Goal: Transaction & Acquisition: Purchase product/service

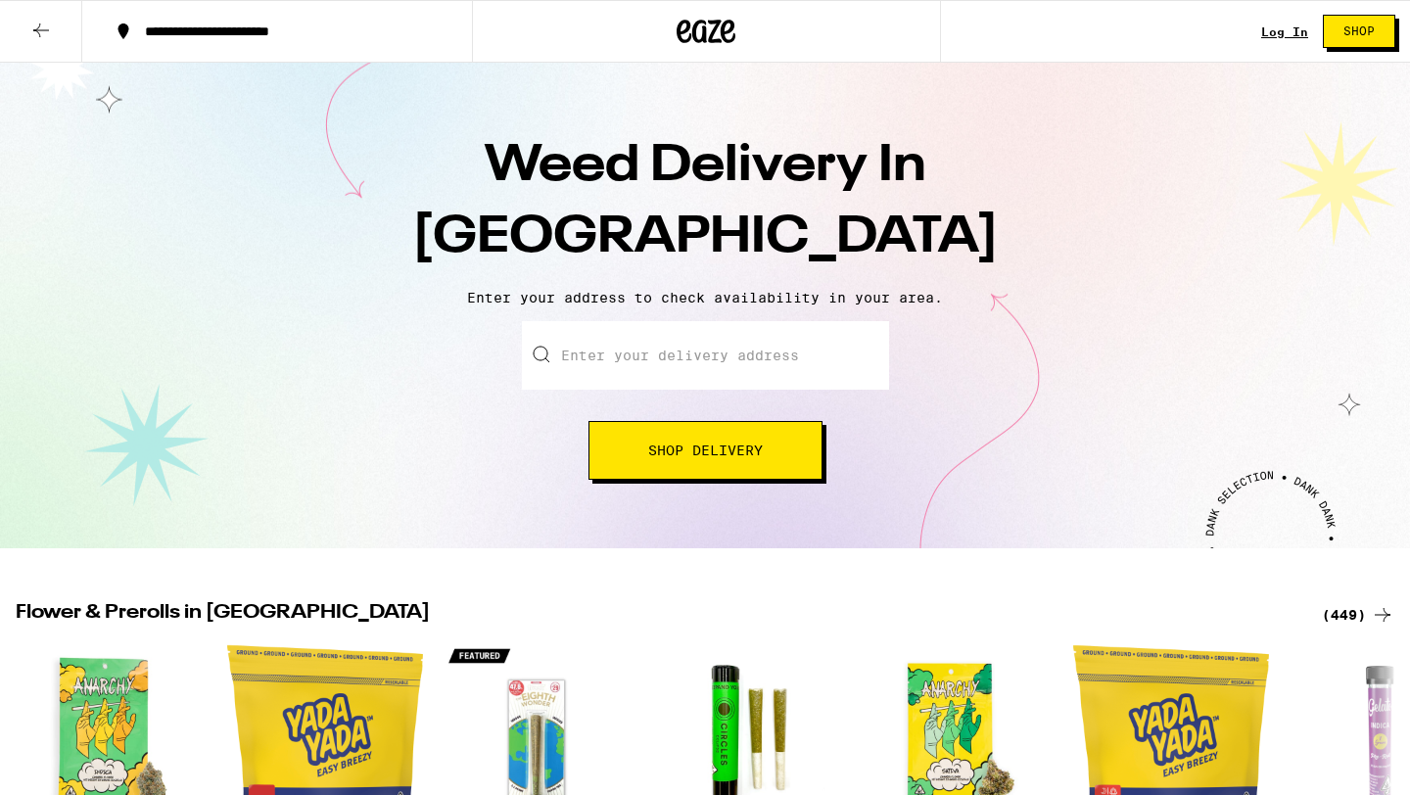
click at [665, 372] on input "Enter your delivery address" at bounding box center [705, 355] width 367 height 69
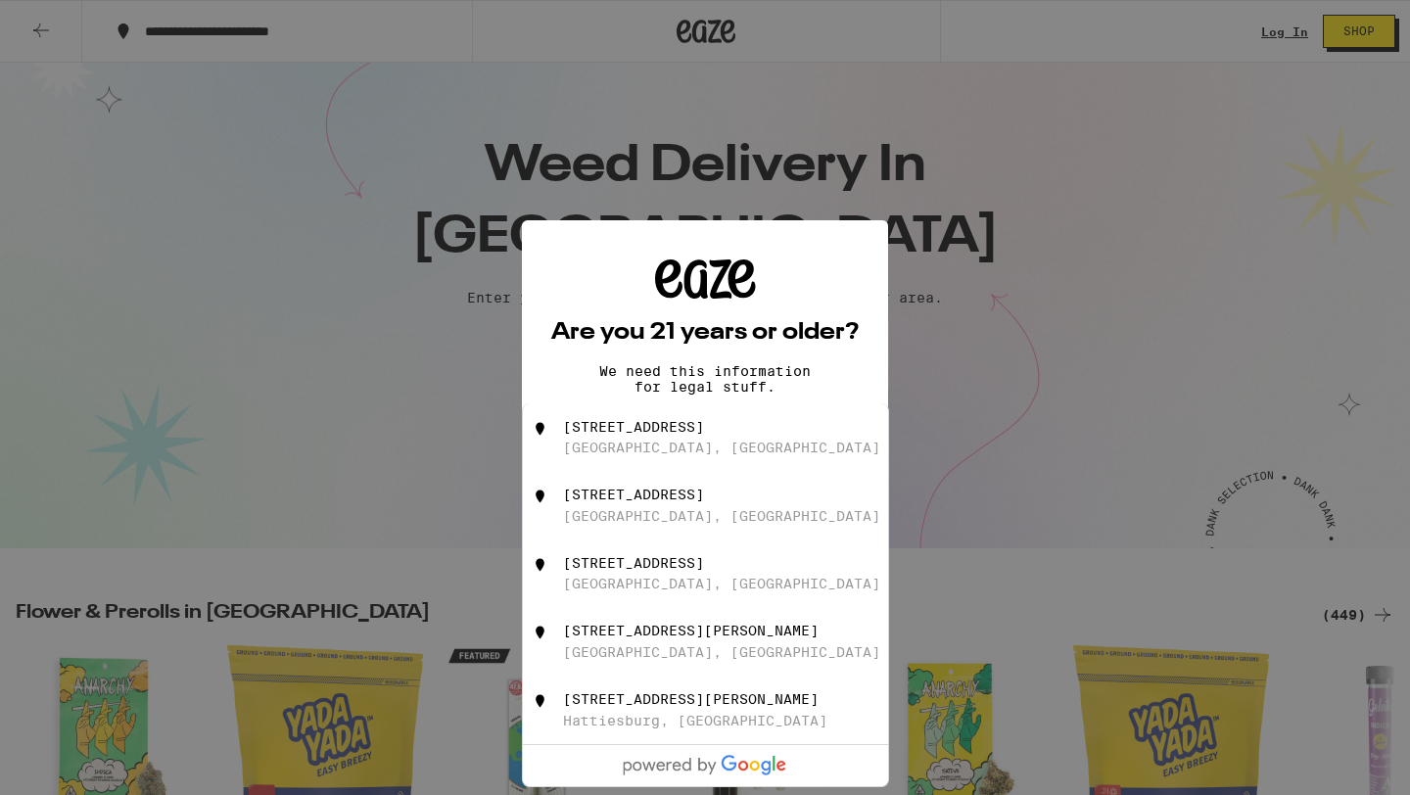
click at [663, 456] on div "[STREET_ADDRESS]" at bounding box center [738, 437] width 350 height 37
type input "[STREET_ADDRESS]"
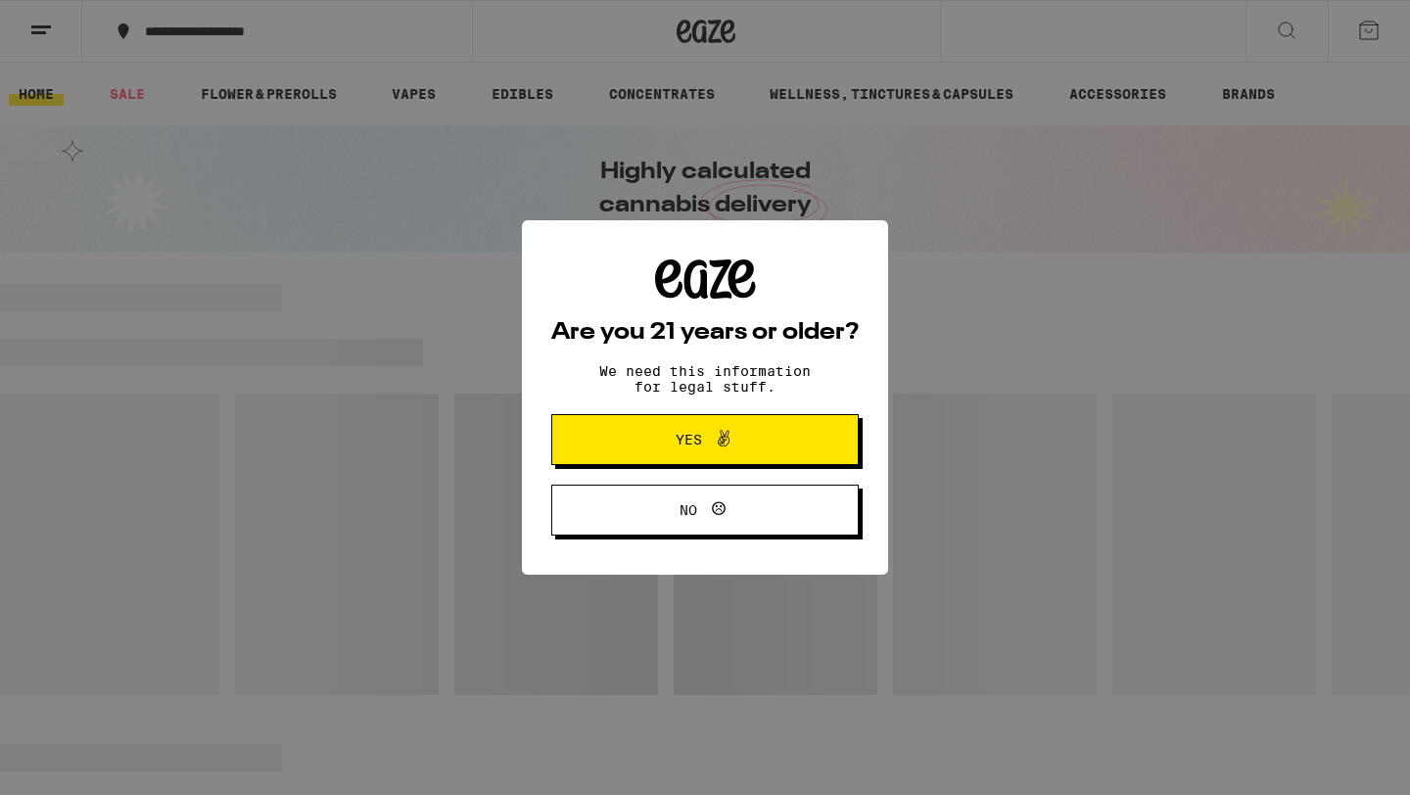
click at [672, 452] on span "Yes" at bounding box center [705, 439] width 149 height 25
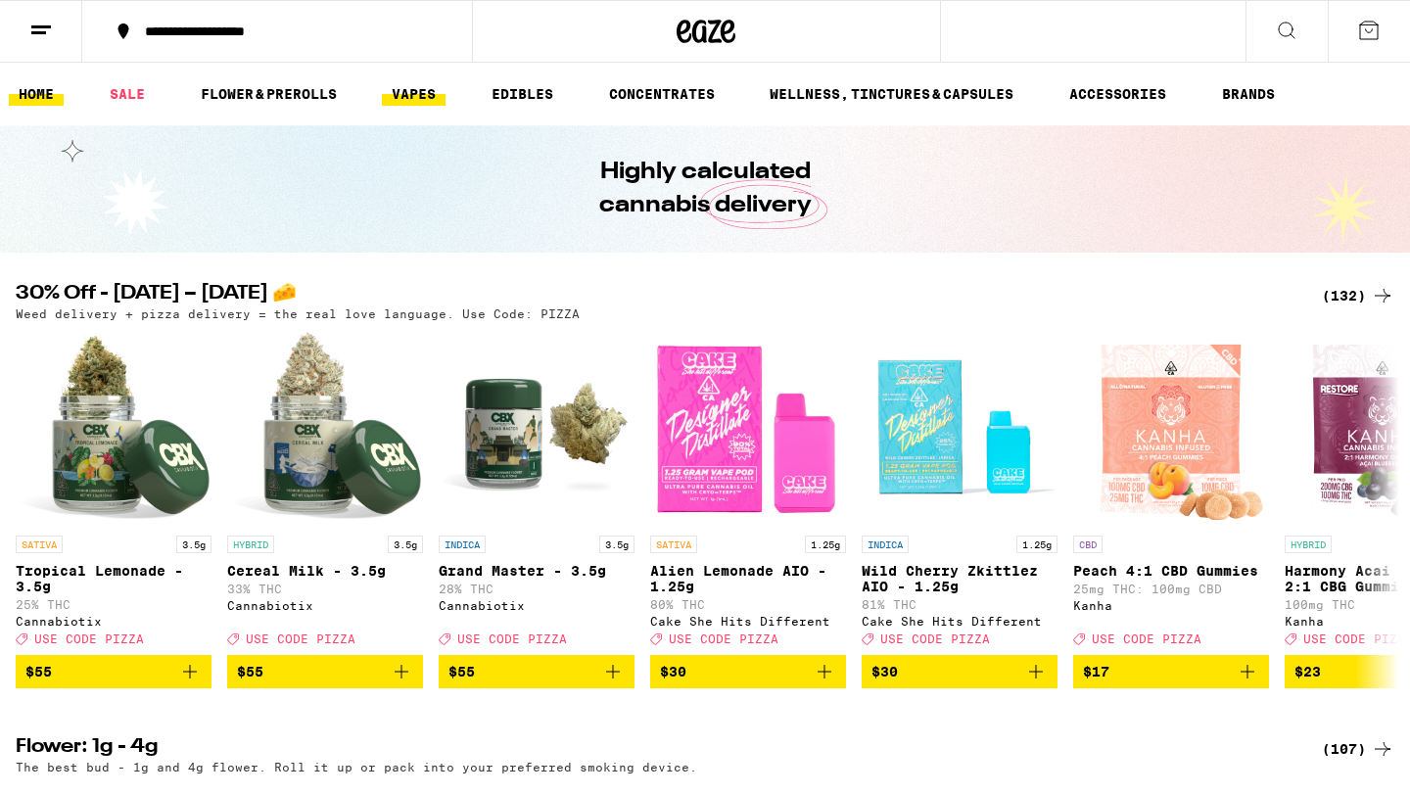
click at [412, 99] on link "VAPES" at bounding box center [414, 94] width 64 height 24
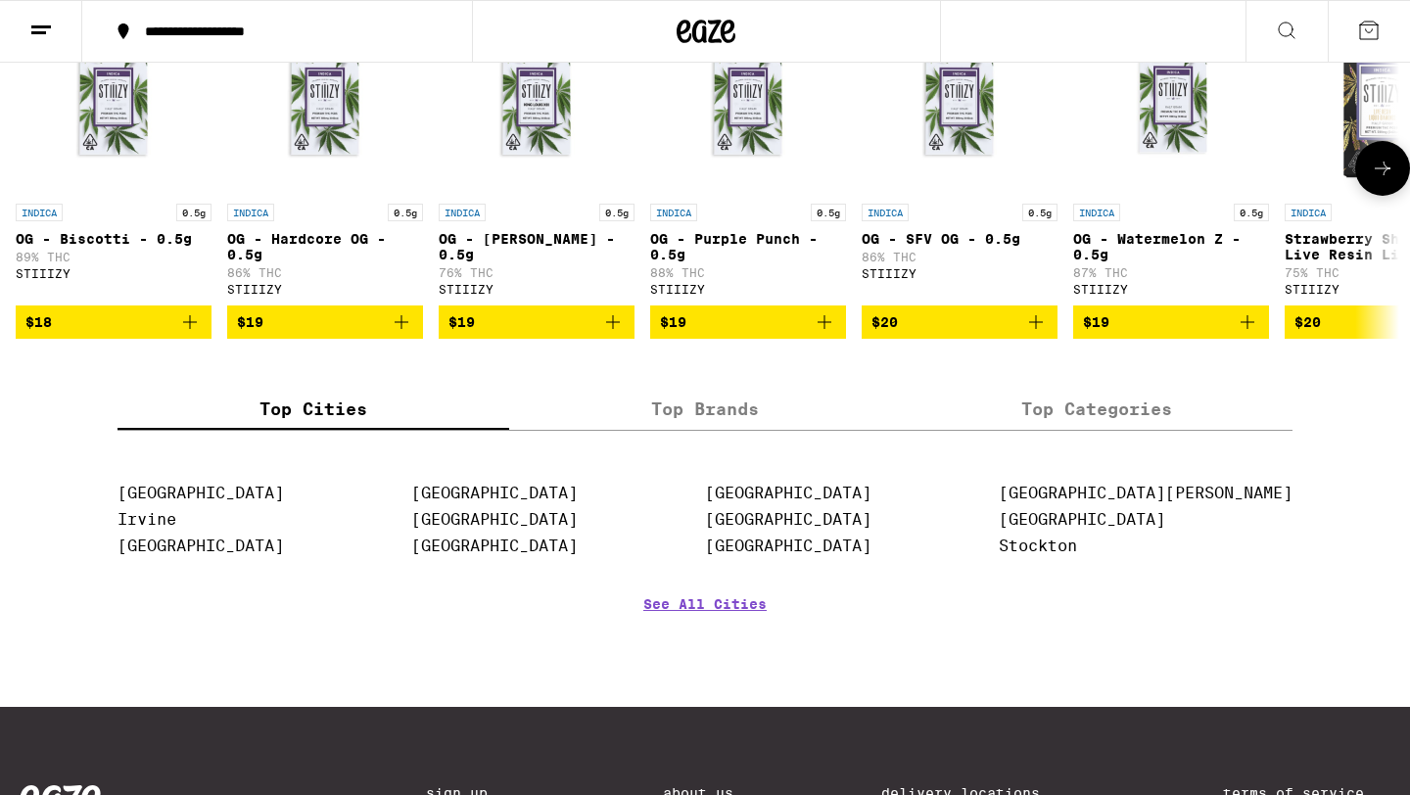
scroll to position [1890, 0]
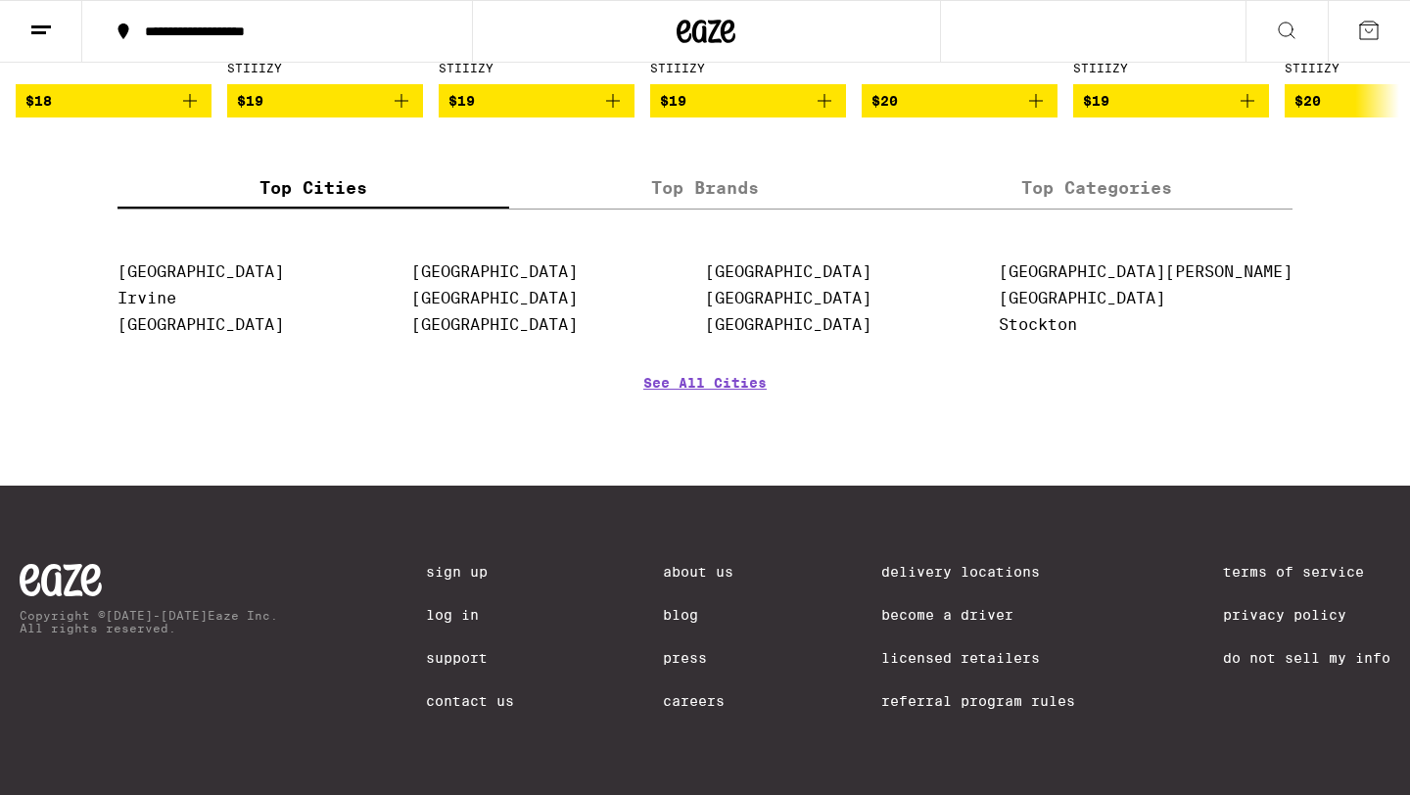
click at [1019, 180] on label "Top Categories" at bounding box center [1097, 187] width 392 height 42
click at [0, 0] on input "Top Categories" at bounding box center [0, 0] width 0 height 0
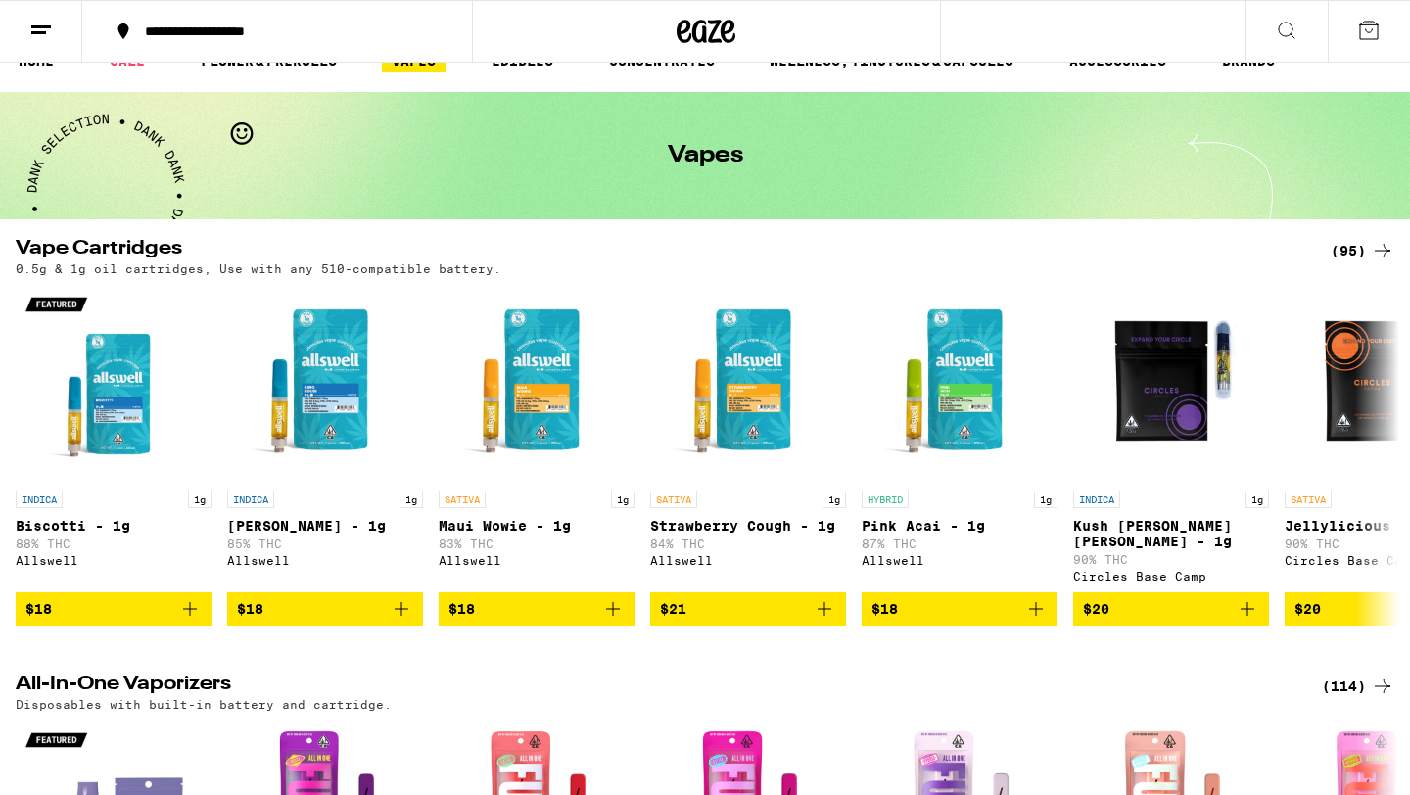
scroll to position [0, 0]
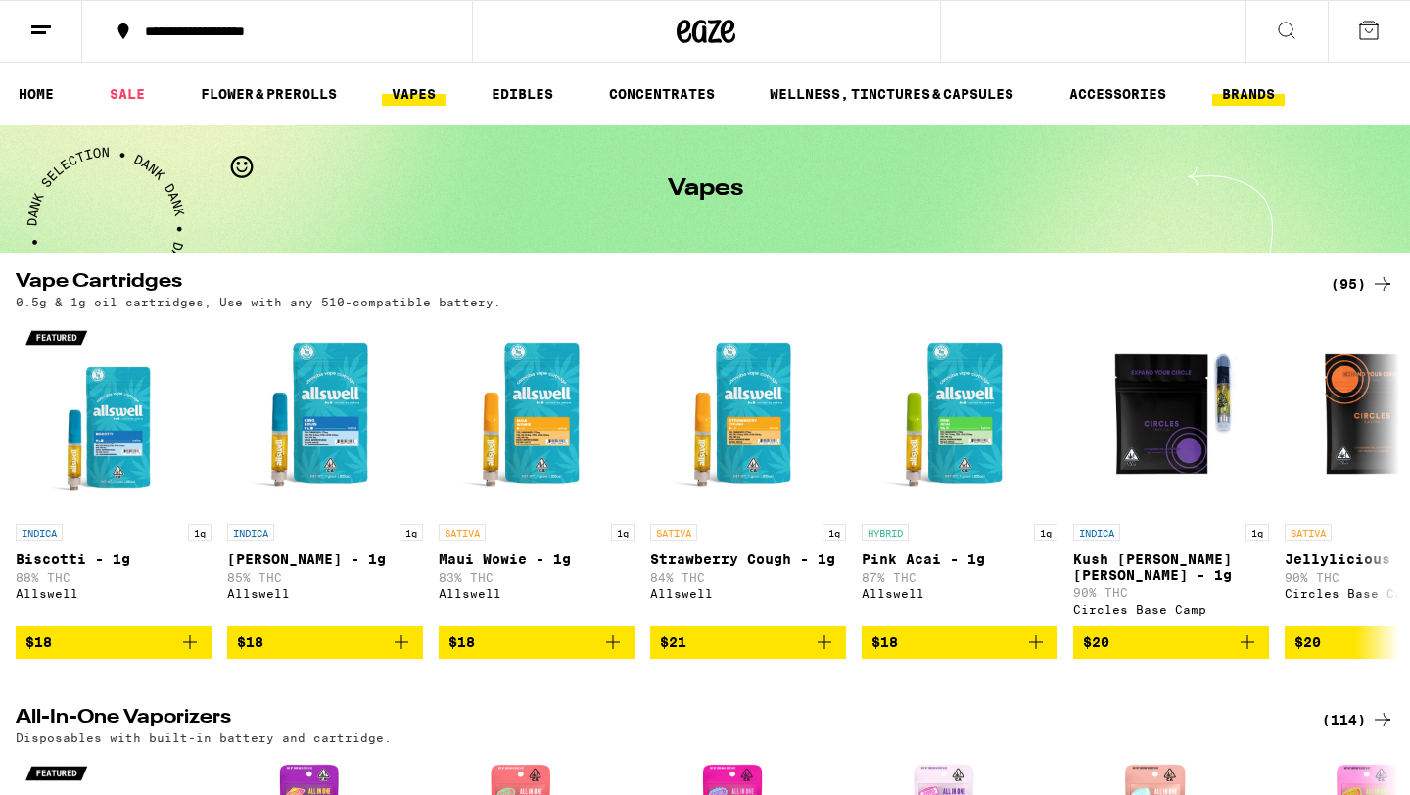
click at [1229, 99] on button "BRANDS" at bounding box center [1248, 94] width 72 height 24
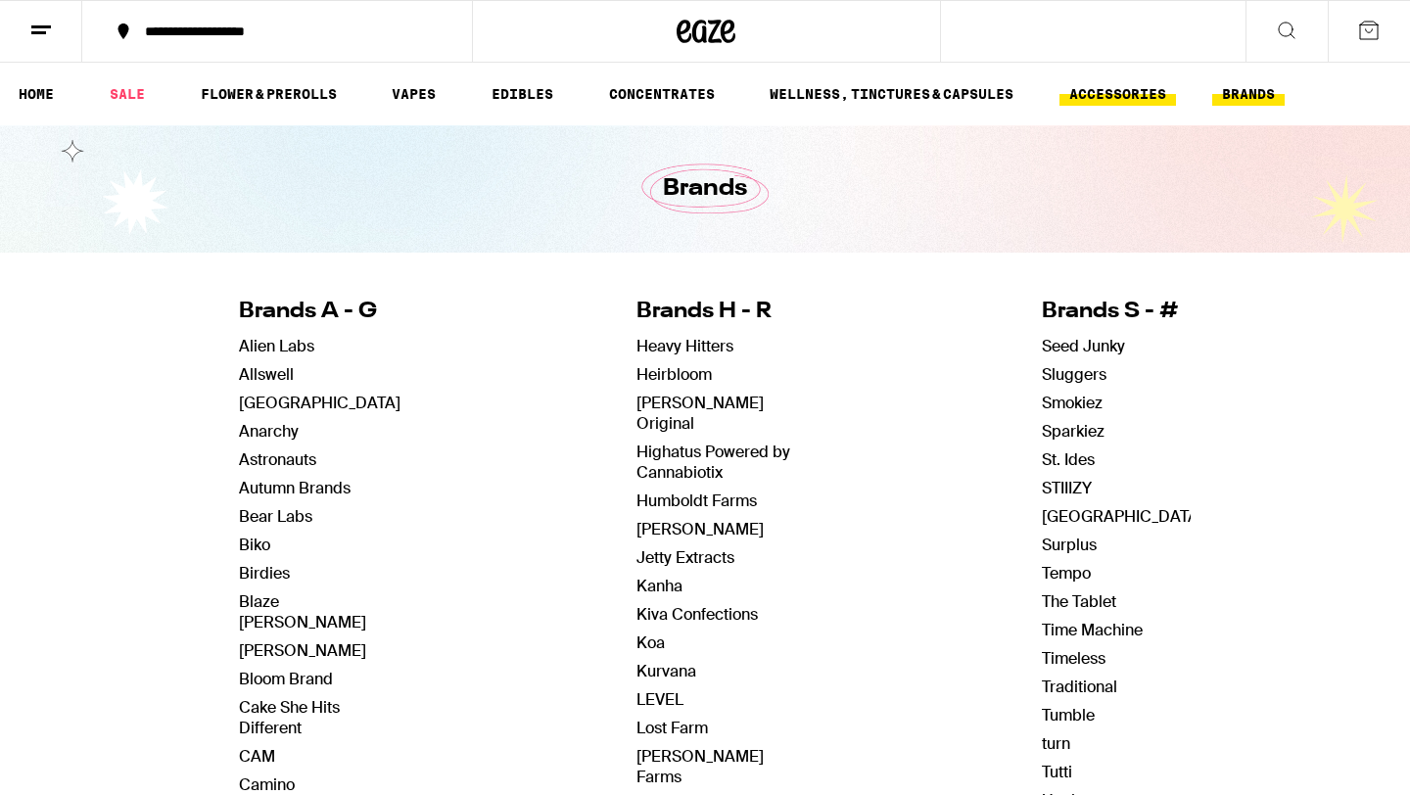
click at [1108, 95] on link "ACCESSORIES" at bounding box center [1118, 94] width 117 height 24
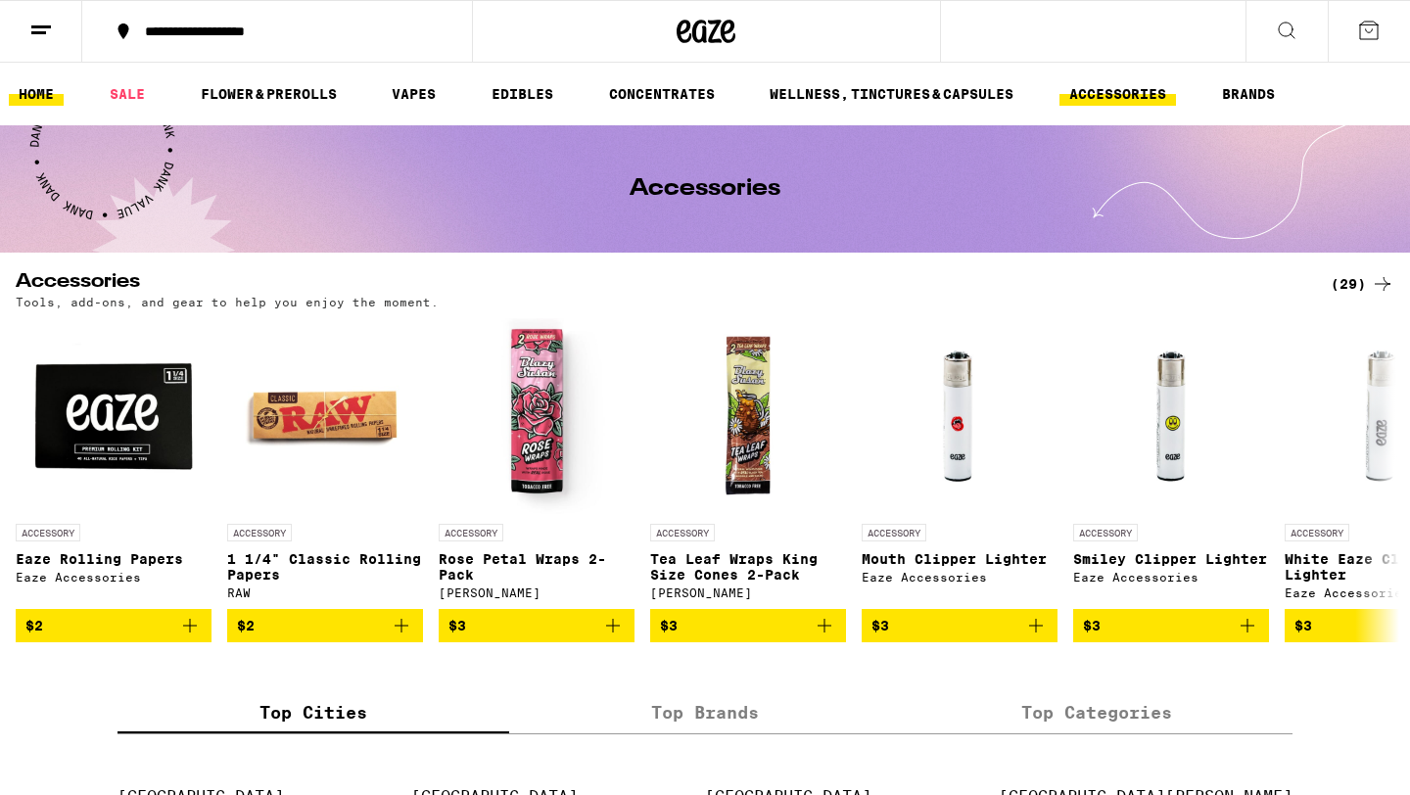
click at [42, 89] on link "HOME" at bounding box center [36, 94] width 55 height 24
